Goal: Task Accomplishment & Management: Complete application form

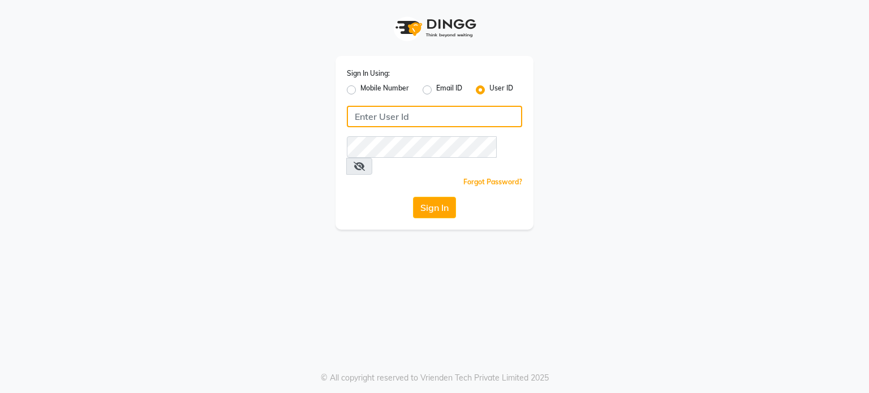
type input "8408993355"
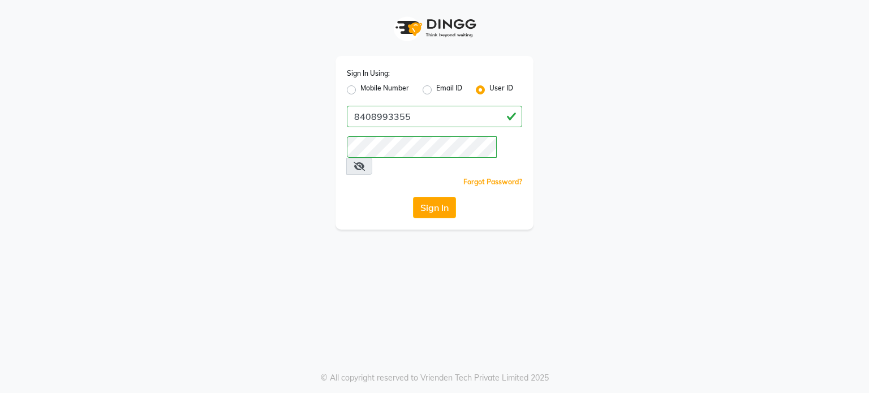
click at [489, 89] on label "User ID" at bounding box center [501, 90] width 24 height 14
click at [489, 89] on input "User ID" at bounding box center [492, 86] width 7 height 7
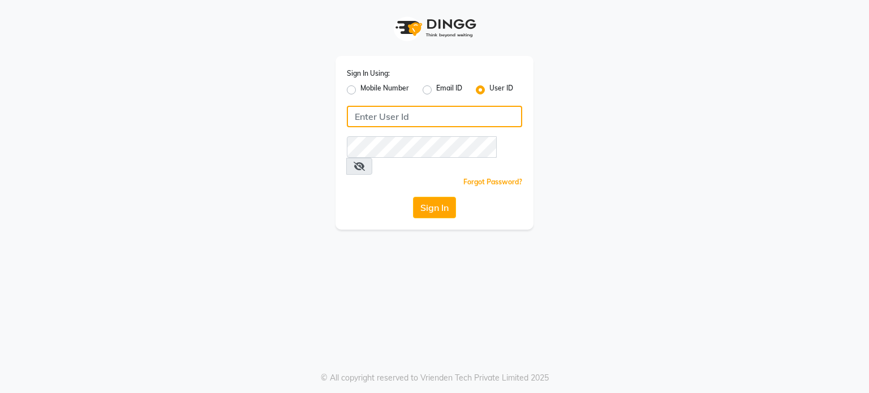
click at [362, 121] on input "Username" at bounding box center [434, 117] width 175 height 22
type input "e1120-33"
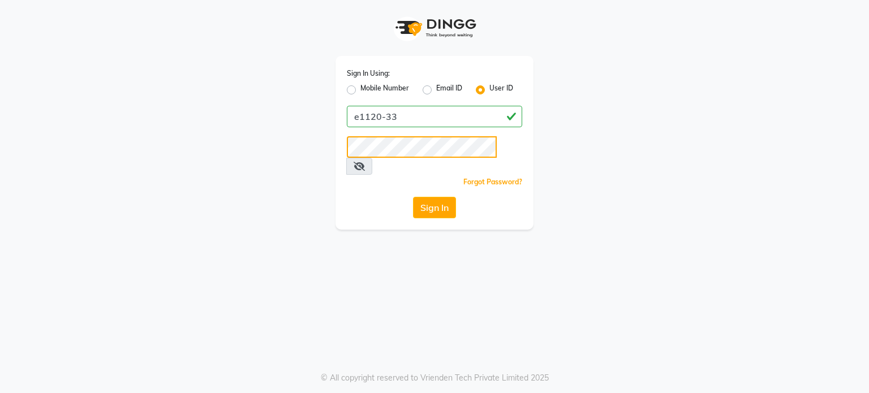
click at [413, 197] on button "Sign In" at bounding box center [434, 208] width 43 height 22
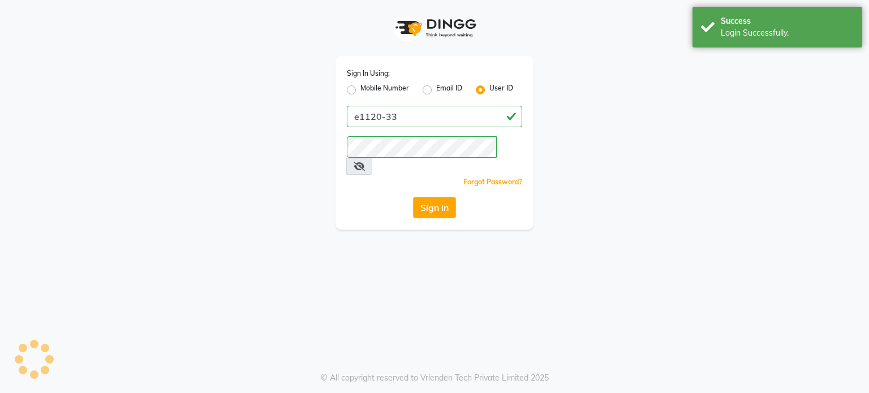
select select "702"
select select "service"
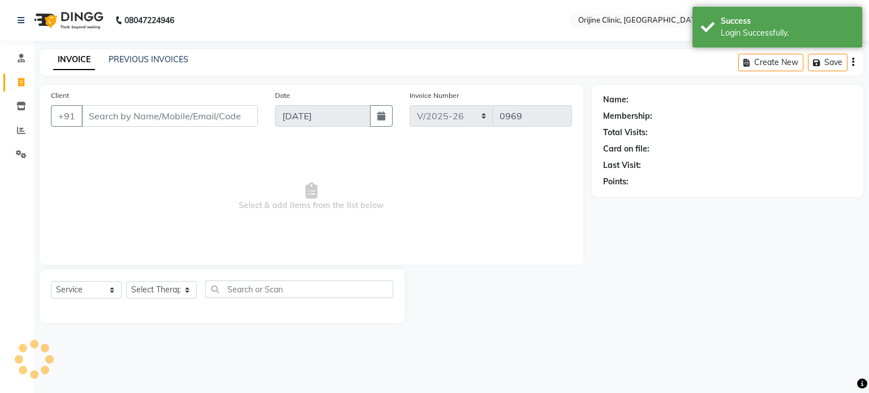
select select "en"
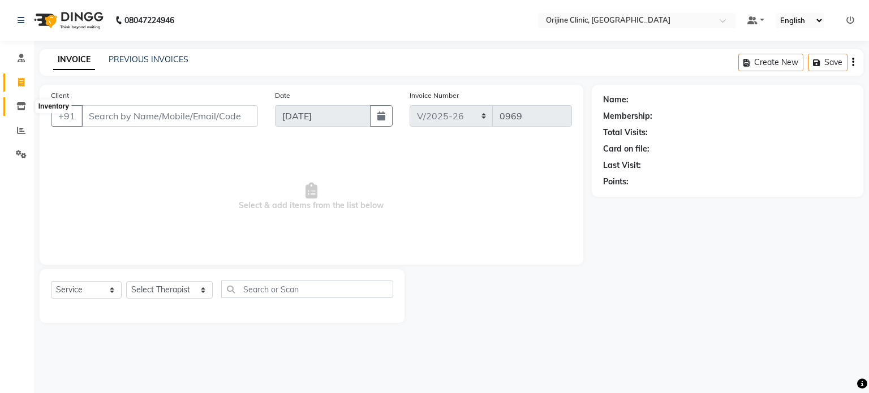
click at [20, 102] on icon at bounding box center [21, 106] width 10 height 8
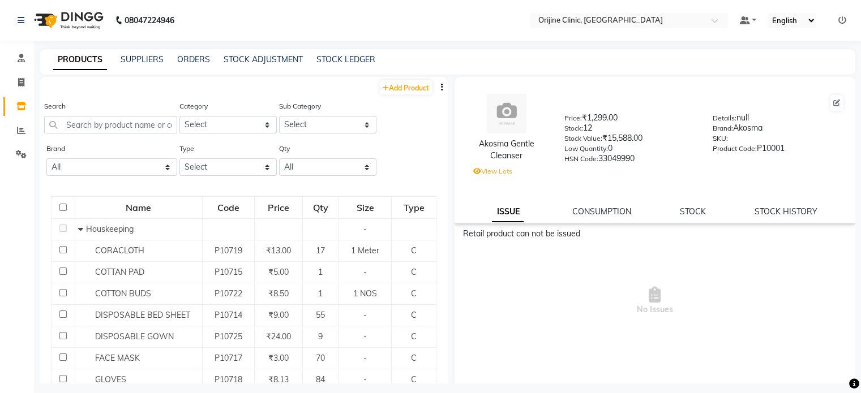
click at [192, 65] on div "ORDERS" at bounding box center [193, 60] width 33 height 12
click at [194, 61] on link "ORDERS" at bounding box center [193, 59] width 33 height 10
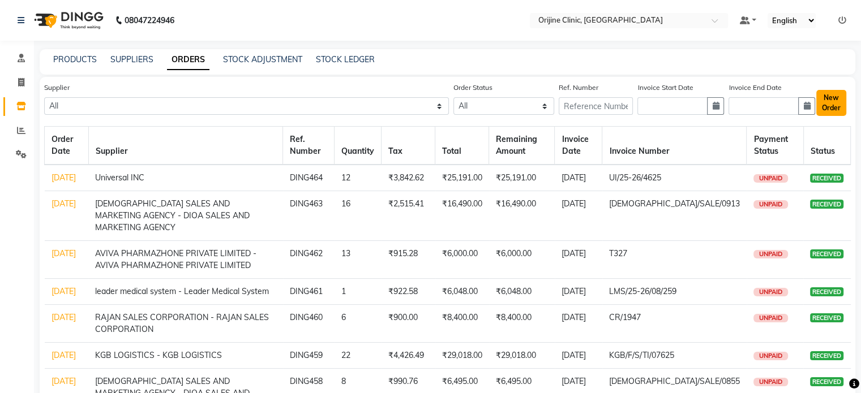
click at [827, 113] on button "New Order" at bounding box center [831, 103] width 30 height 26
select select "true"
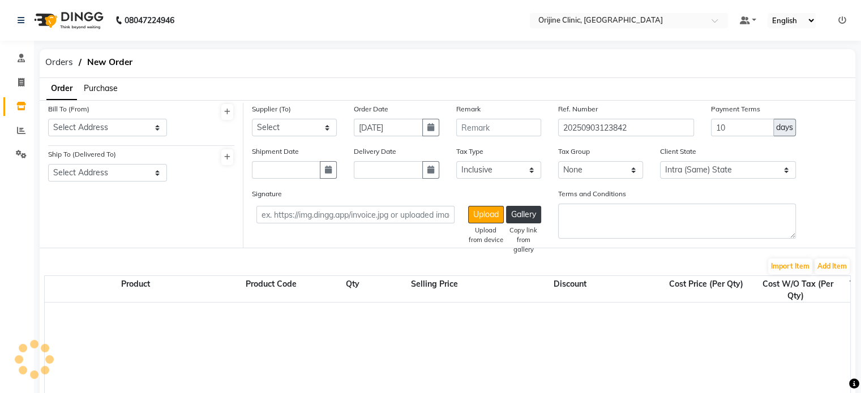
click at [101, 90] on span "Purchase" at bounding box center [101, 88] width 34 height 10
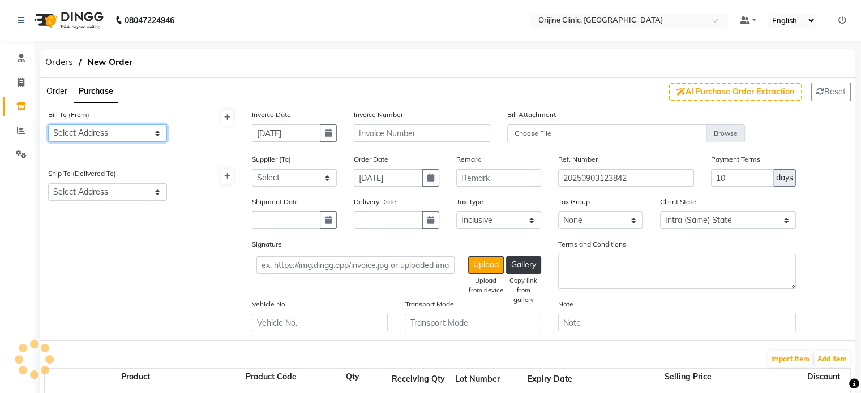
click at [100, 134] on select "Select Address delhi delhi ahmedabad pune CHENNAI MUMBAI Thane Maharashtra MOUN…" at bounding box center [107, 133] width 119 height 18
select select "908"
select select "902"
click at [48, 124] on select "Select Address delhi delhi ahmedabad pune CHENNAI MUMBAI Thane Maharashtra MOUN…" at bounding box center [107, 133] width 119 height 18
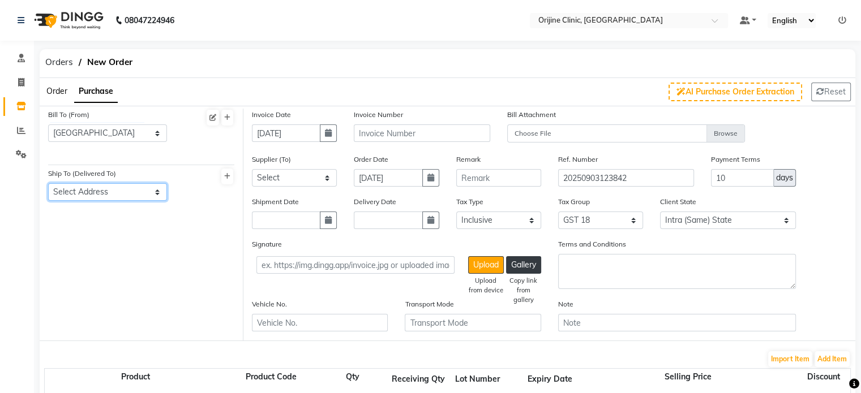
click at [144, 199] on select "Select Address kalyaninagar" at bounding box center [107, 192] width 119 height 18
select select "884"
click at [48, 184] on select "Select Address kalyaninagar" at bounding box center [107, 192] width 119 height 18
click at [333, 136] on button "button" at bounding box center [328, 133] width 17 height 18
select select "9"
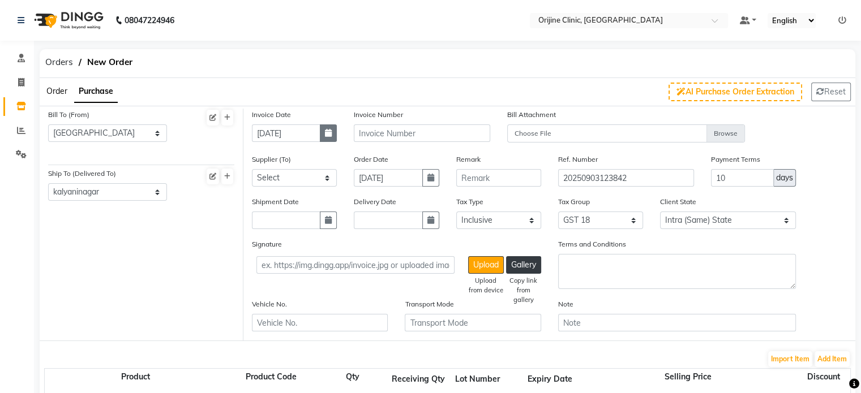
select select "2025"
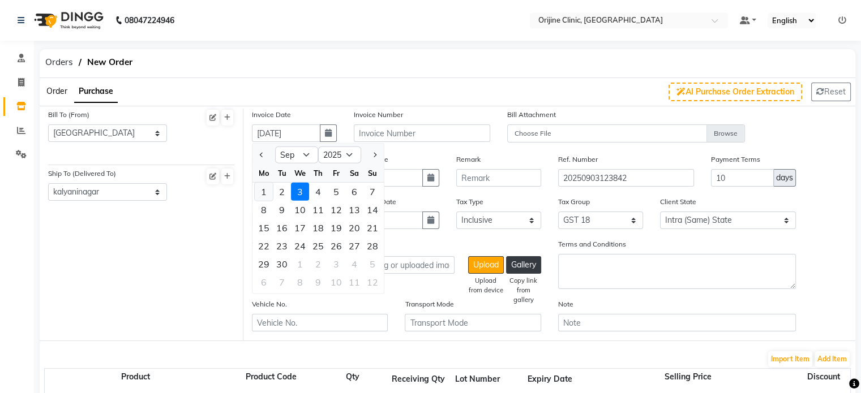
click at [265, 192] on div "1" at bounding box center [264, 192] width 18 height 18
type input "[DATE]"
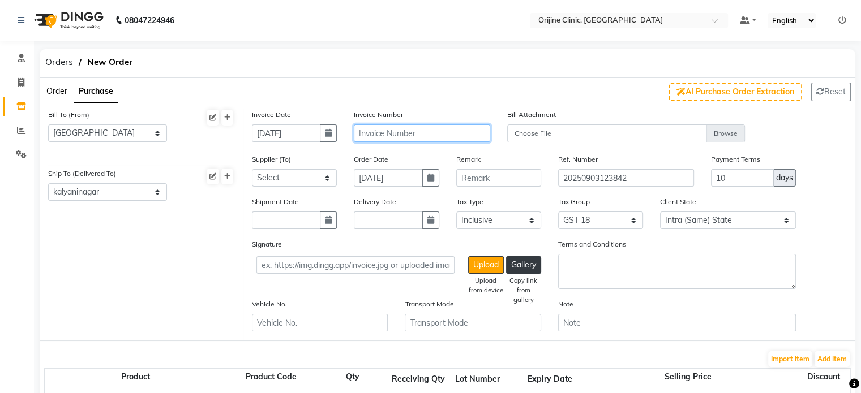
click at [413, 137] on input "text" at bounding box center [422, 133] width 136 height 18
type input "COS/25-26/1334"
click at [279, 185] on select "Select Universal INC leader medical system - Leader Medical System PHARMA INDIA…" at bounding box center [294, 178] width 85 height 18
select select "2320"
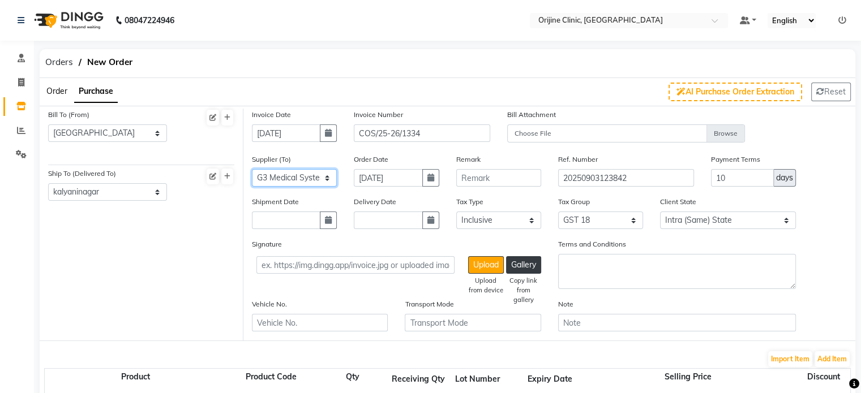
click at [252, 170] on select "Select Universal INC leader medical system - Leader Medical System PHARMA INDIA…" at bounding box center [294, 178] width 85 height 18
click at [428, 174] on button "button" at bounding box center [430, 178] width 17 height 18
select select "9"
select select "2025"
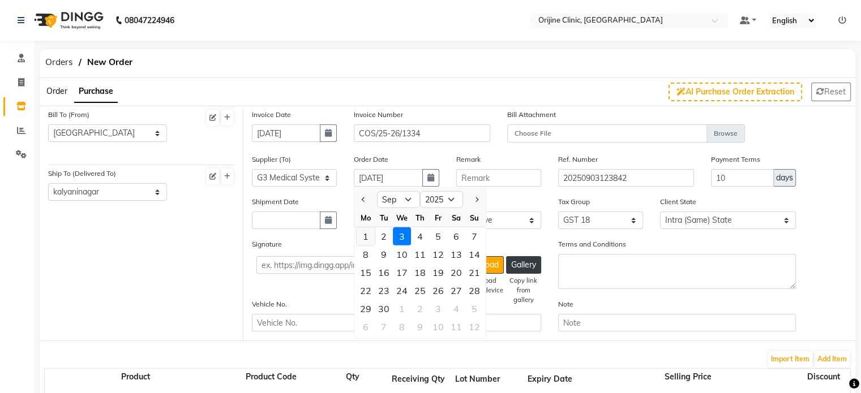
click at [364, 239] on div "1" at bounding box center [365, 236] width 18 height 18
type input "[DATE]"
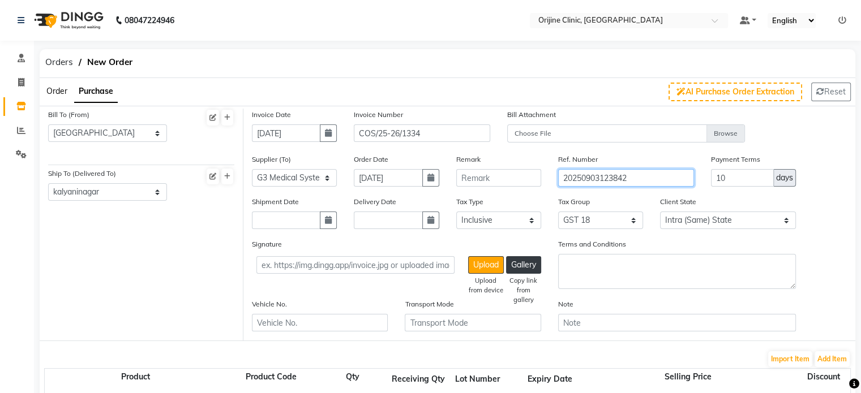
drag, startPoint x: 666, startPoint y: 179, endPoint x: 491, endPoint y: 185, distance: 175.0
click at [491, 185] on div "Supplier (To) Select Universal INC leader medical system - Leader Medical Syste…" at bounding box center [549, 174] width 612 height 42
type input "DING465"
click at [328, 227] on button "button" at bounding box center [328, 221] width 17 height 18
select select "9"
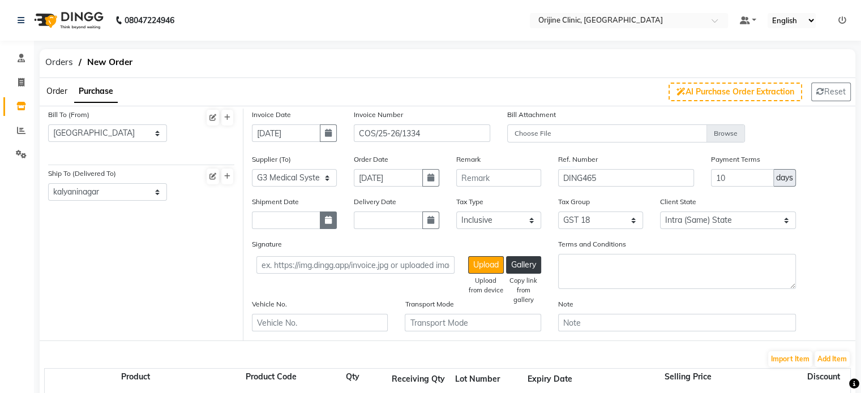
select select "2025"
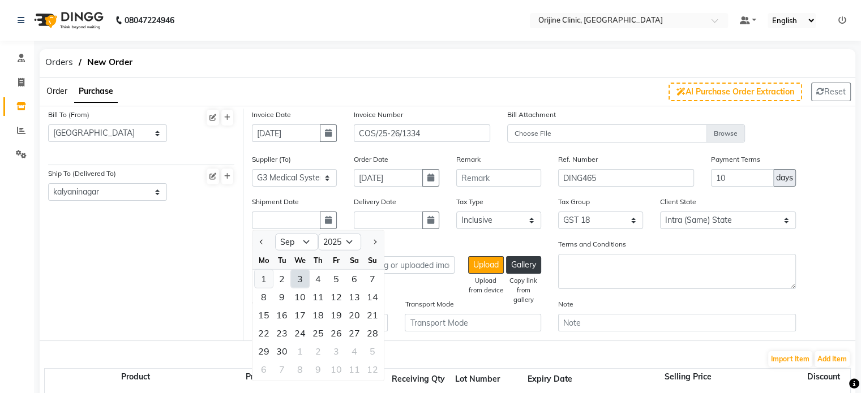
click at [261, 282] on div "1" at bounding box center [264, 279] width 18 height 18
type input "[DATE]"
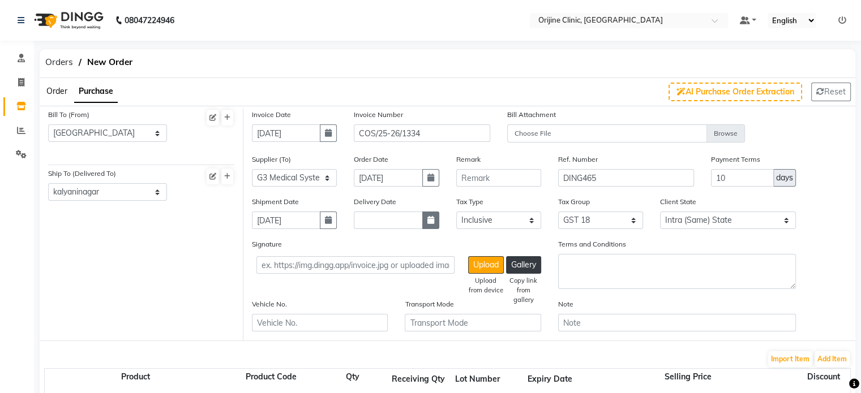
click at [435, 224] on button "button" at bounding box center [430, 221] width 17 height 18
select select "9"
select select "2025"
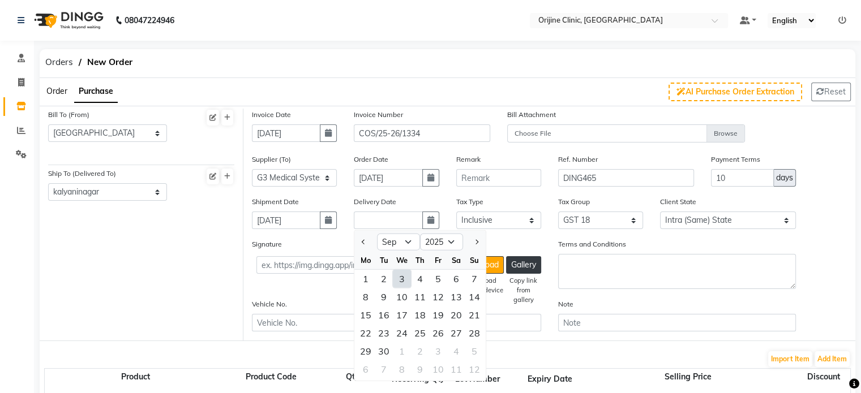
click at [405, 273] on div "3" at bounding box center [402, 279] width 18 height 18
type input "[DATE]"
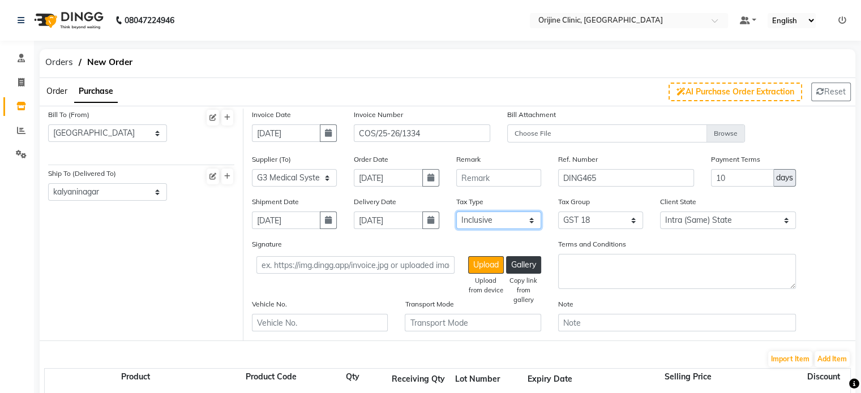
click at [501, 227] on select "Select Inclusive Exclusive" at bounding box center [498, 221] width 85 height 18
select select "false"
click at [456, 213] on select "Select Inclusive Exclusive" at bounding box center [498, 221] width 85 height 18
click at [732, 226] on select "Intra (Same) State Inter (Other) State" at bounding box center [728, 221] width 136 height 18
select select "false"
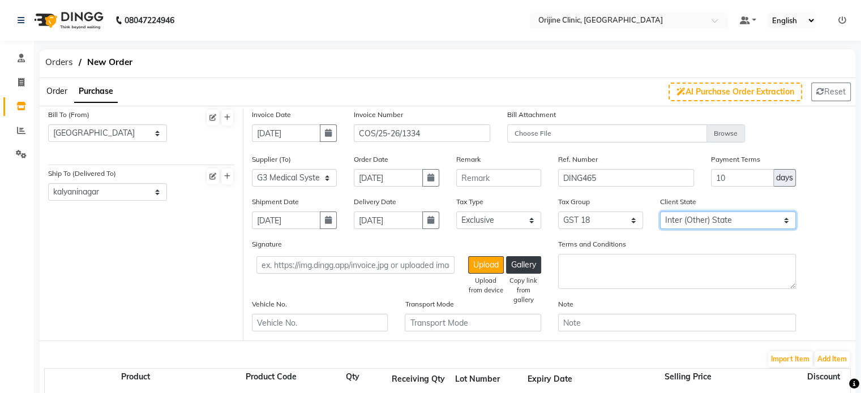
click at [660, 213] on select "Intra (Same) State Inter (Other) State" at bounding box center [728, 221] width 136 height 18
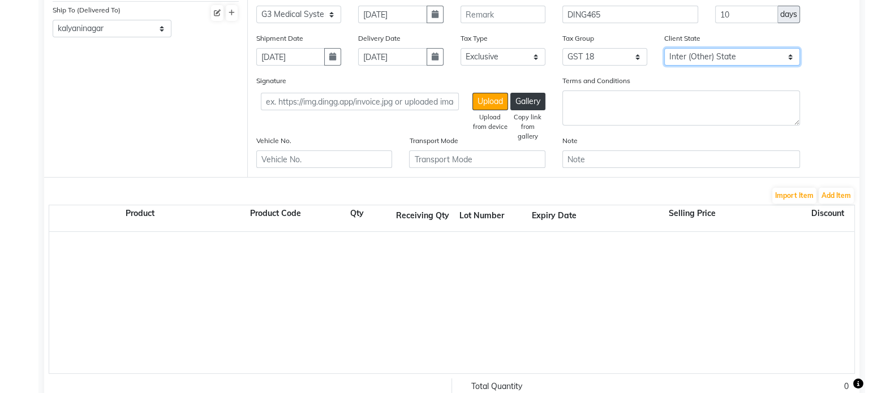
scroll to position [184, 0]
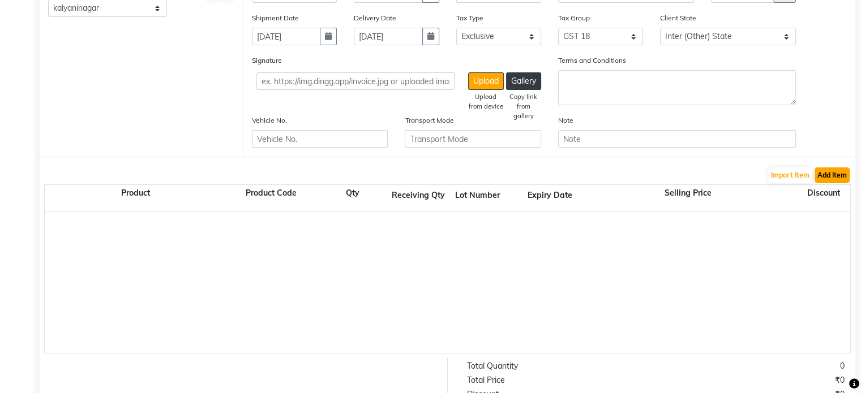
click at [844, 178] on button "Add Item" at bounding box center [831, 175] width 35 height 16
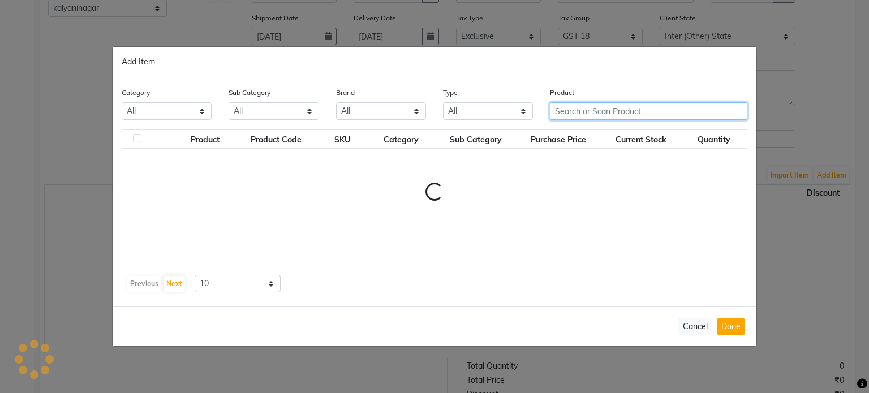
click at [586, 115] on input "text" at bounding box center [648, 111] width 197 height 18
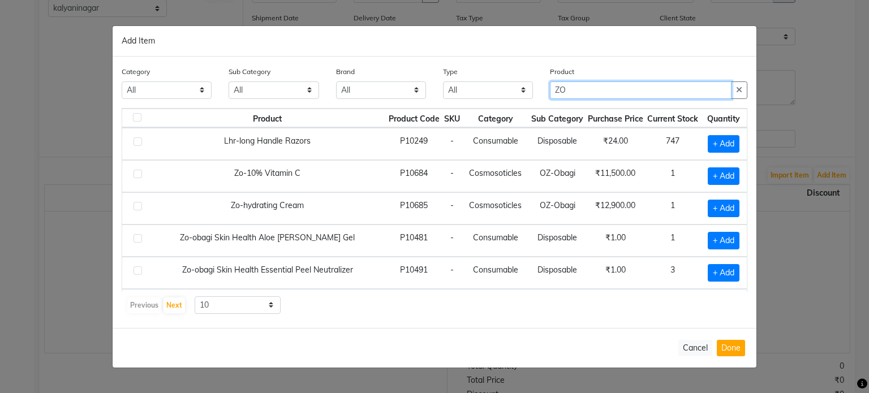
type input "ZO"
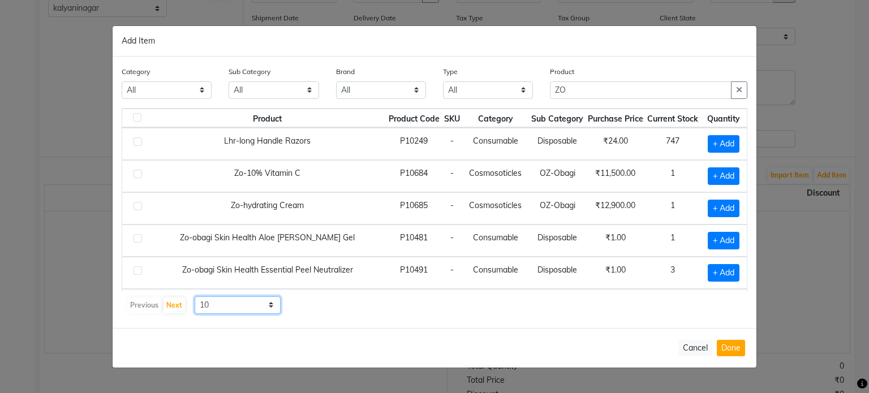
click at [238, 303] on select "10 50 100" at bounding box center [238, 306] width 86 height 18
select select "50"
click at [195, 297] on select "10 50 100" at bounding box center [238, 306] width 86 height 18
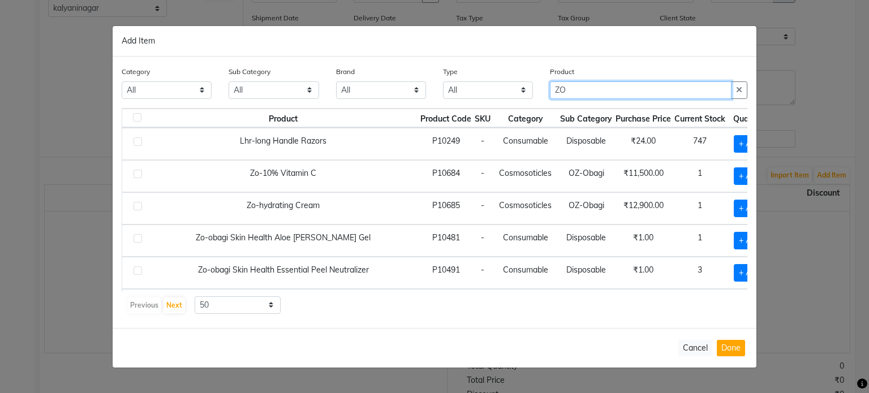
click at [570, 88] on input "ZO" at bounding box center [641, 90] width 182 height 18
type input "ZO BR"
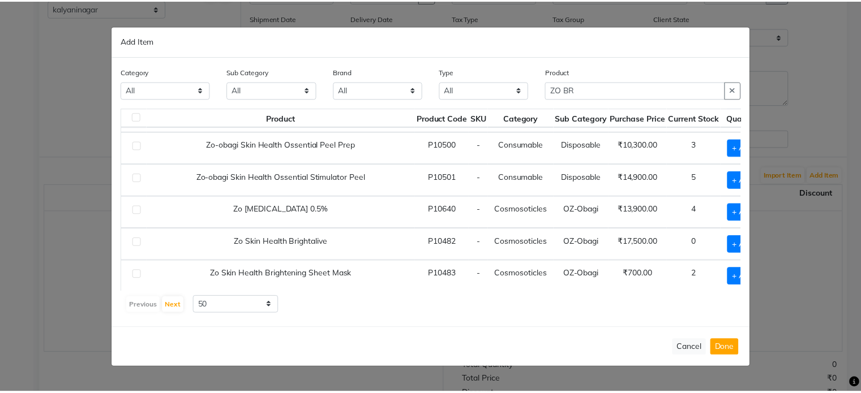
scroll to position [226, 0]
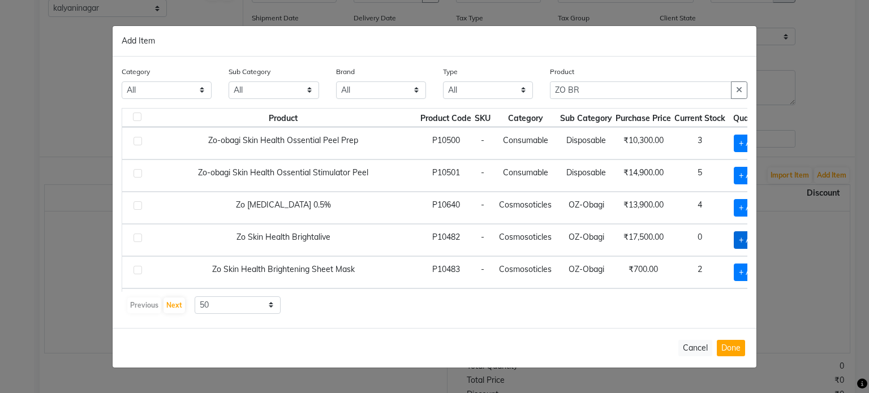
click at [734, 231] on span "+ Add" at bounding box center [750, 240] width 32 height 18
checkbox input "true"
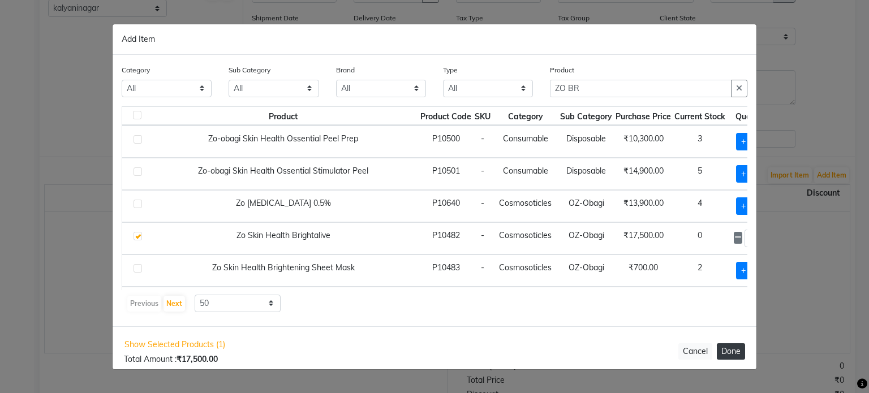
click at [733, 349] on button "Done" at bounding box center [731, 351] width 28 height 16
select select "908"
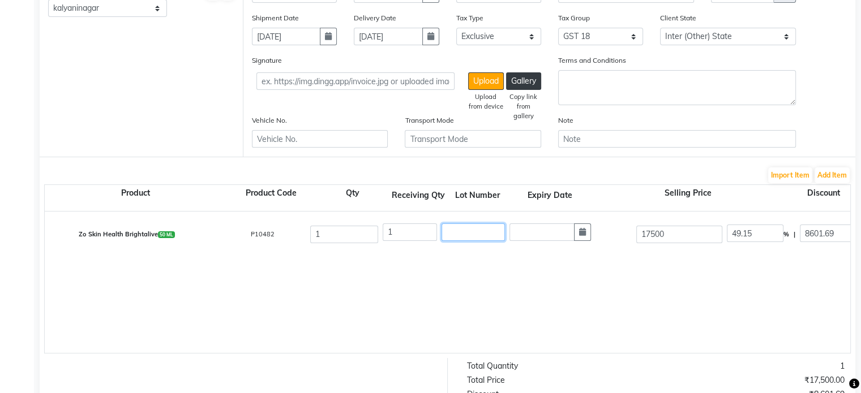
click at [461, 233] on input "text" at bounding box center [472, 233] width 63 height 18
type input "24282"
click at [545, 233] on input "text" at bounding box center [541, 233] width 65 height 18
select select "9"
select select "2025"
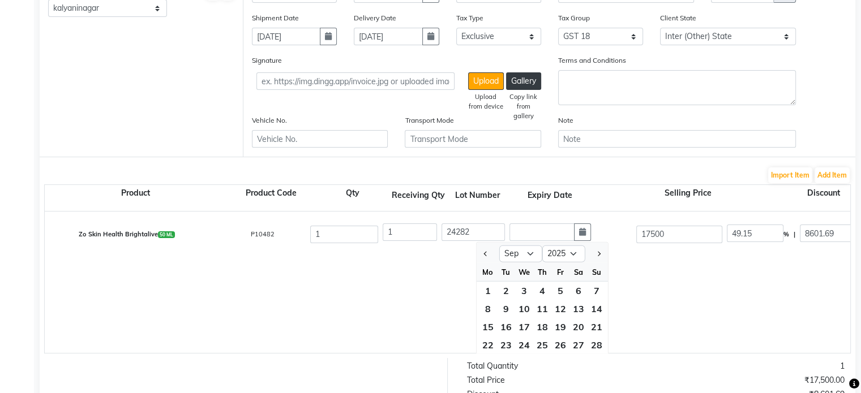
click at [677, 289] on div "Zo Skin Health Brightalive 50 ML P10482 1 1 24282 Jan Feb Mar Apr May Jun Jul A…" at bounding box center [850, 282] width 1610 height 141
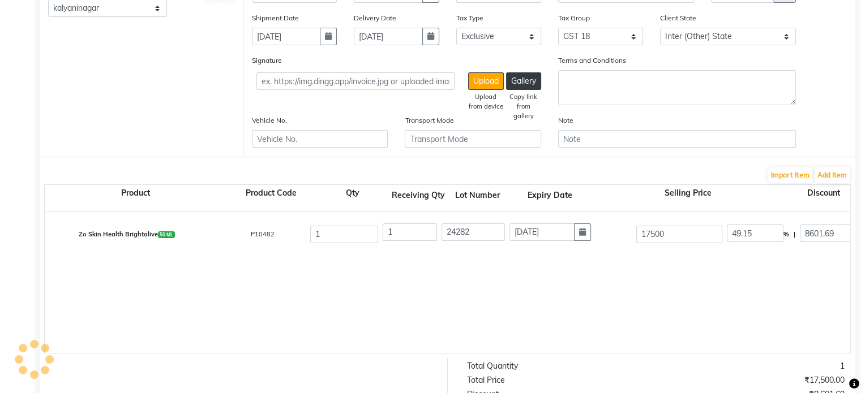
type input "[DATE]"
click at [559, 280] on div "Zo Skin Health Brightalive 50 ML P10482 1 1 24282 30-09-2027 17500 49.15 % | 86…" at bounding box center [850, 282] width 1610 height 141
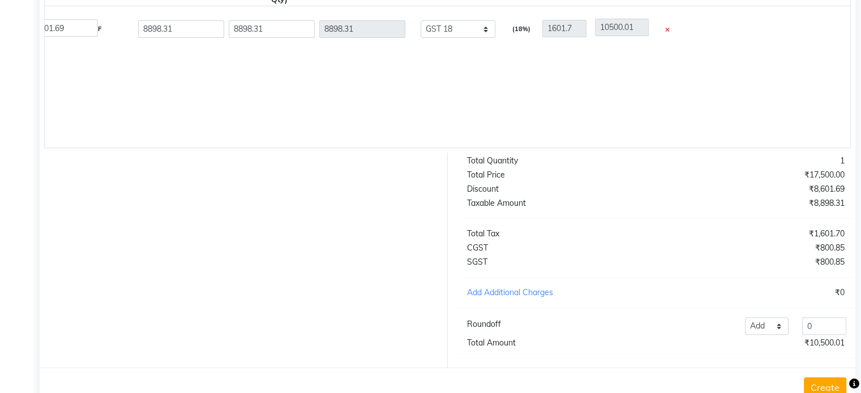
scroll to position [432, 0]
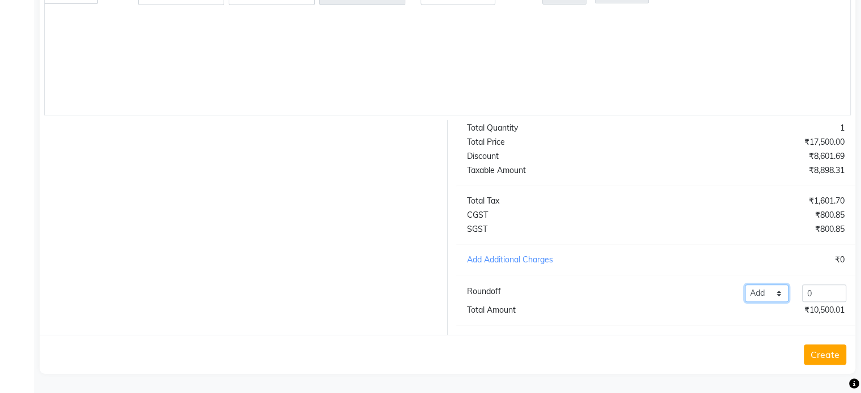
click at [768, 296] on select "Add Reduce" at bounding box center [767, 294] width 44 height 18
select select "reduce"
click at [745, 285] on select "Add Reduce" at bounding box center [767, 294] width 44 height 18
click at [806, 294] on input "0" at bounding box center [824, 294] width 44 height 18
click at [821, 298] on input ".0" at bounding box center [824, 294] width 44 height 18
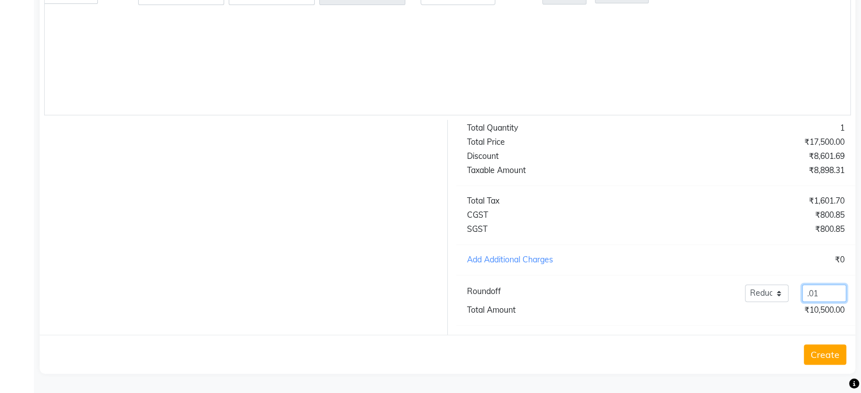
type input ".01"
click at [831, 358] on button "Create" at bounding box center [825, 355] width 42 height 20
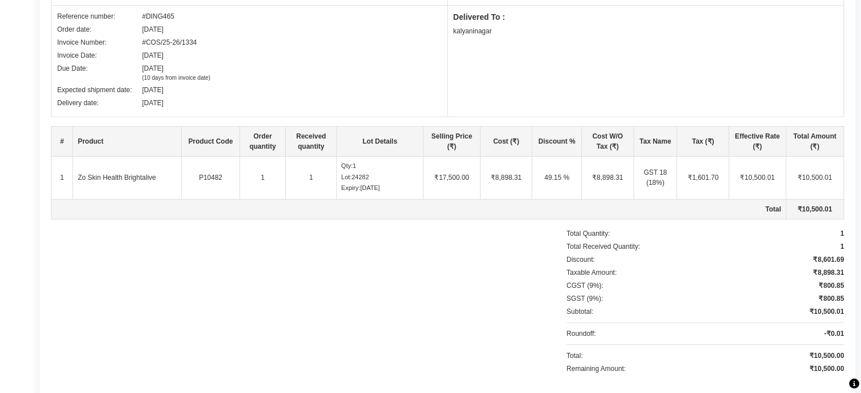
scroll to position [258, 0]
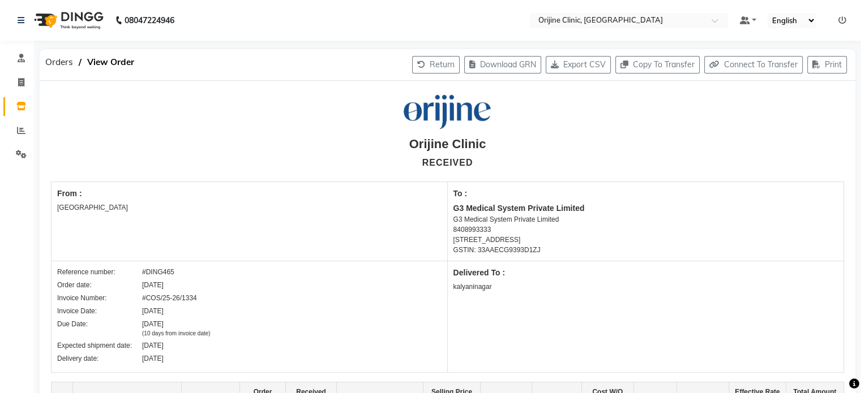
click at [843, 24] on icon at bounding box center [842, 20] width 8 height 8
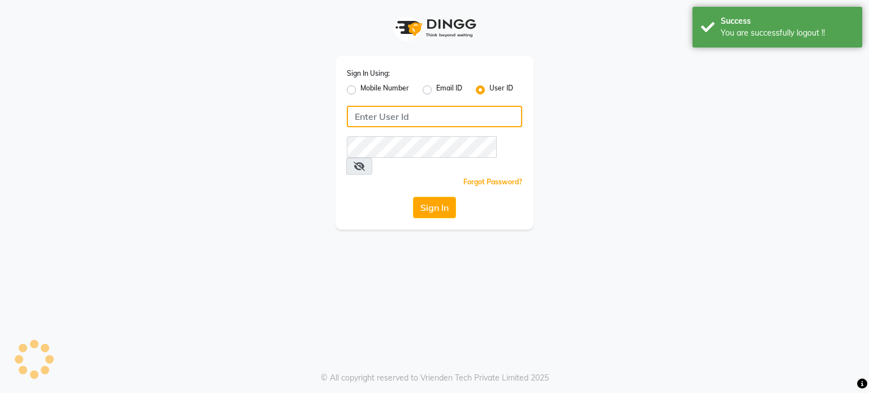
type input "8408993355"
